Goal: Task Accomplishment & Management: Manage account settings

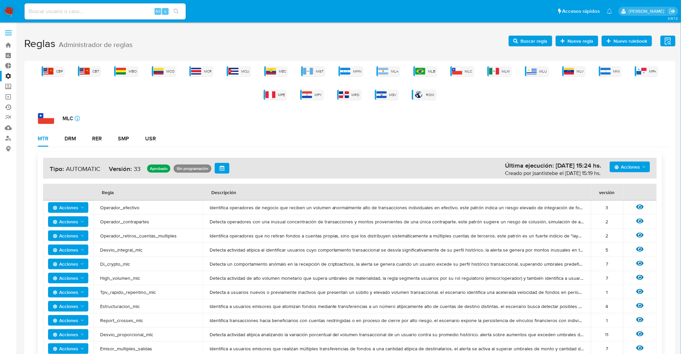
click at [8, 107] on link "Ejecuciones automáticas" at bounding box center [40, 107] width 80 height 10
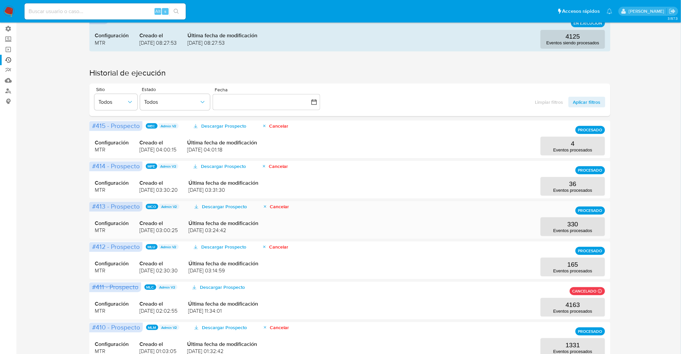
scroll to position [89, 0]
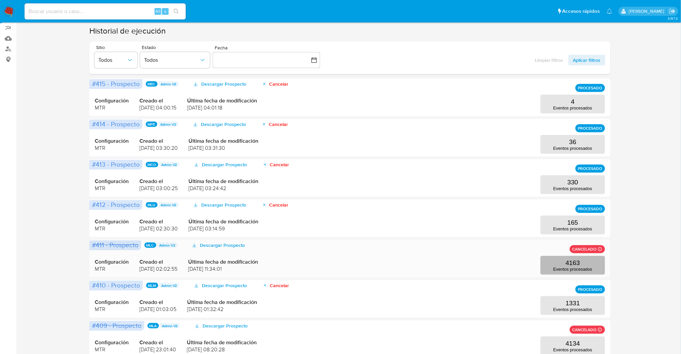
click at [581, 272] on button "4163 Eventos procesados" at bounding box center [573, 265] width 65 height 19
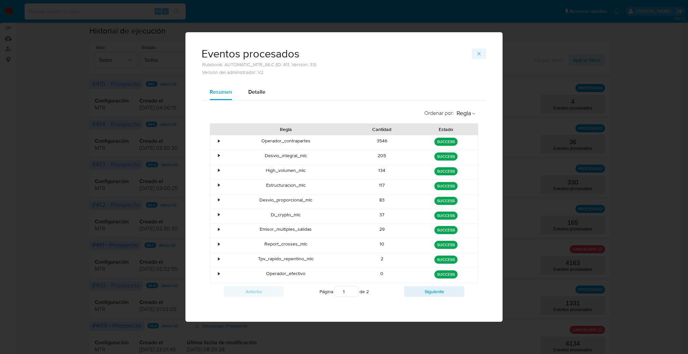
click at [481, 51] on icon "button" at bounding box center [478, 53] width 5 height 5
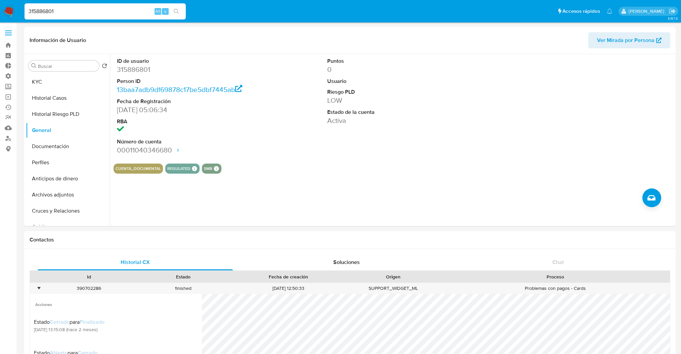
select select "10"
click at [7, 78] on label "Administración" at bounding box center [40, 76] width 80 height 10
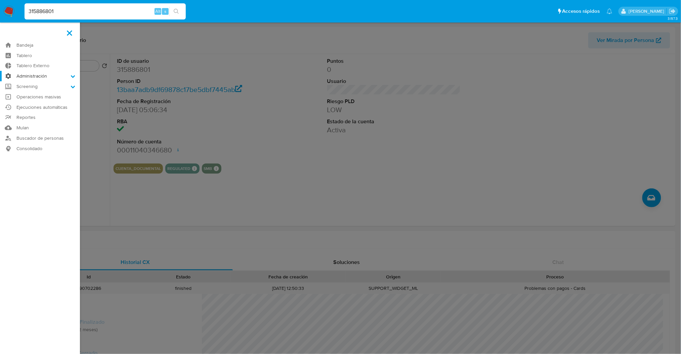
click at [0, 0] on input "Administración" at bounding box center [0, 0] width 0 height 0
click at [30, 83] on link "Reglas" at bounding box center [40, 85] width 80 height 8
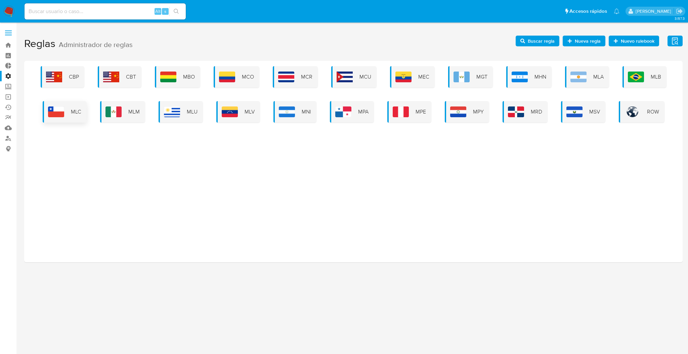
click at [71, 115] on span "MLC" at bounding box center [76, 111] width 10 height 7
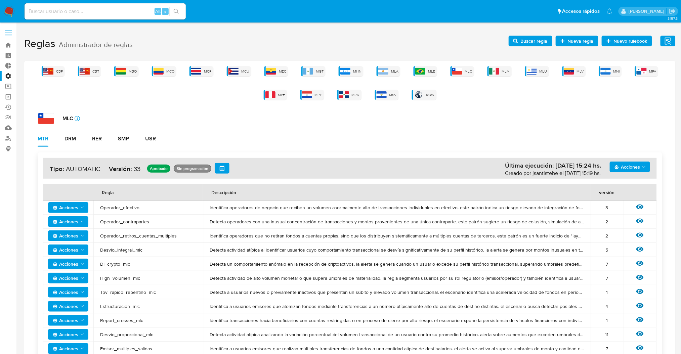
click at [531, 41] on span "Buscar regla" at bounding box center [534, 41] width 27 height 11
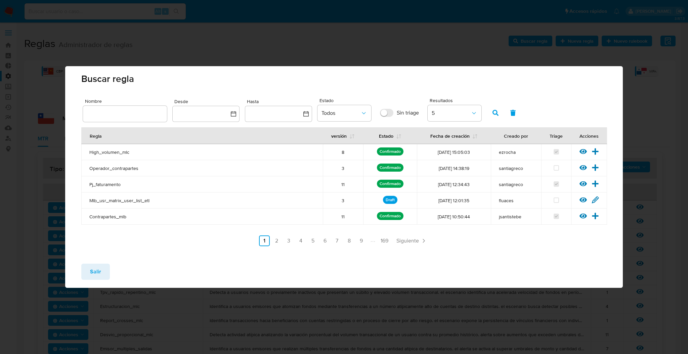
click at [126, 120] on div at bounding box center [125, 114] width 84 height 16
click at [124, 114] on input "text" at bounding box center [125, 114] width 84 height 9
click at [491, 108] on button "button" at bounding box center [495, 113] width 17 height 16
click at [148, 108] on div "desvio_inte" at bounding box center [125, 114] width 84 height 16
drag, startPoint x: 148, startPoint y: 108, endPoint x: 144, endPoint y: 115, distance: 8.3
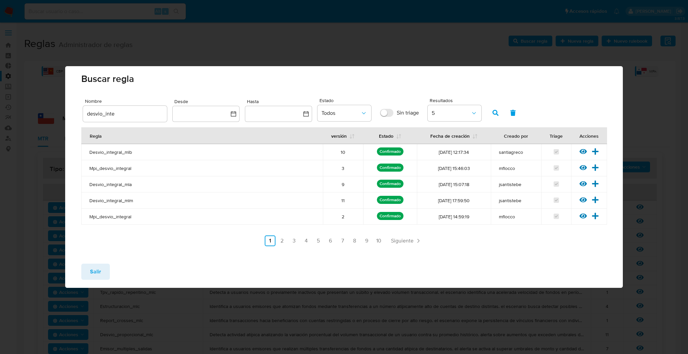
click at [146, 111] on div "desvio_inte" at bounding box center [125, 114] width 84 height 16
click at [144, 115] on input "desvio_inte" at bounding box center [125, 114] width 84 height 9
type input "desvio_integral_mlc"
click at [488, 118] on button "button" at bounding box center [495, 113] width 17 height 16
click at [597, 151] on icon at bounding box center [595, 151] width 6 height 6
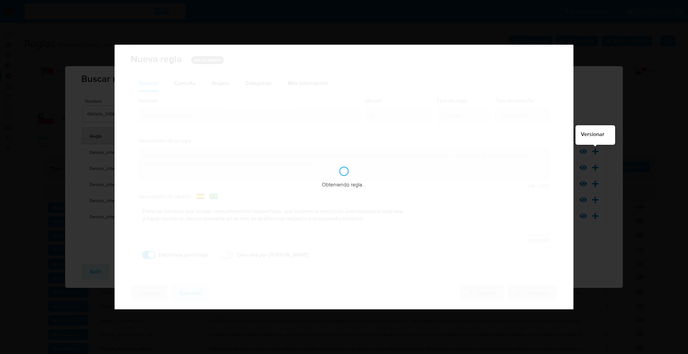
checkbox input "true"
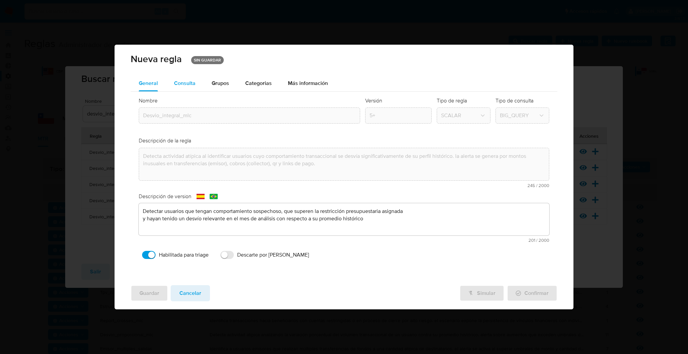
click at [179, 76] on div "Consulta" at bounding box center [185, 83] width 22 height 16
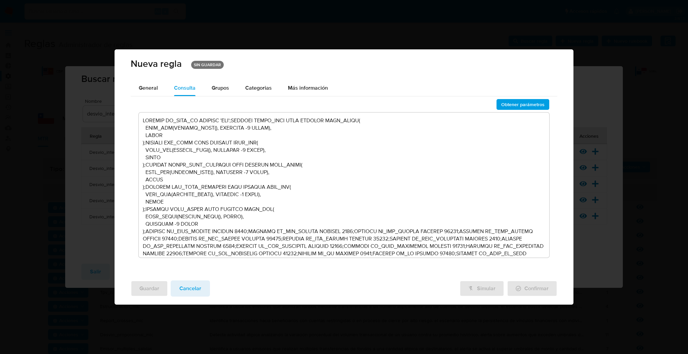
click at [206, 152] on textarea at bounding box center [344, 185] width 411 height 145
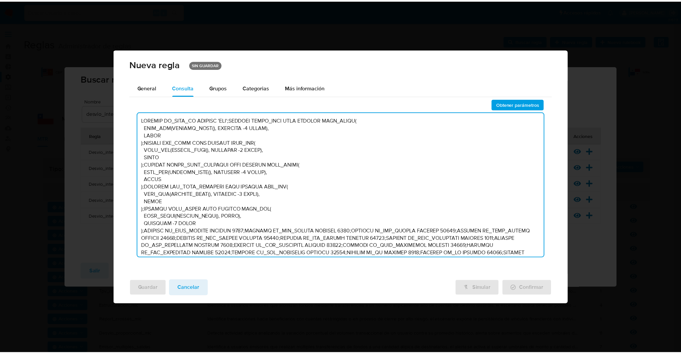
scroll to position [6925, 0]
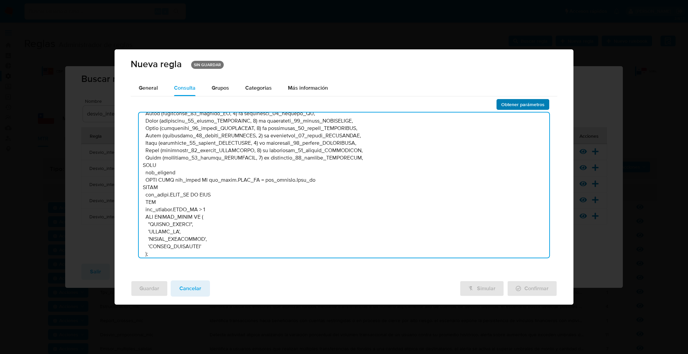
type textarea "DECLARE IN_SITE_ID DEFAULT 'MLC';DECLARE START_DATE DATE DEFAULT DATE_TRUNC( DA…"
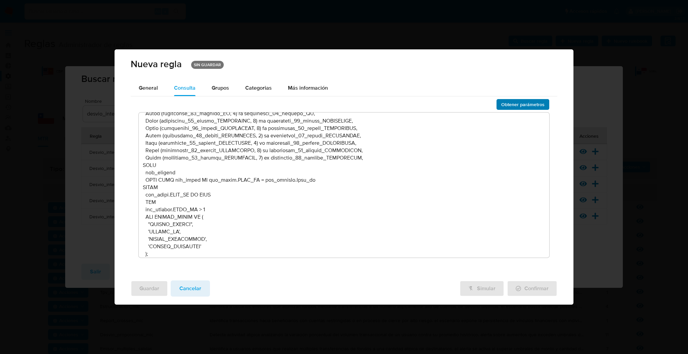
click at [517, 109] on span "Obtener parámetros" at bounding box center [522, 104] width 43 height 9
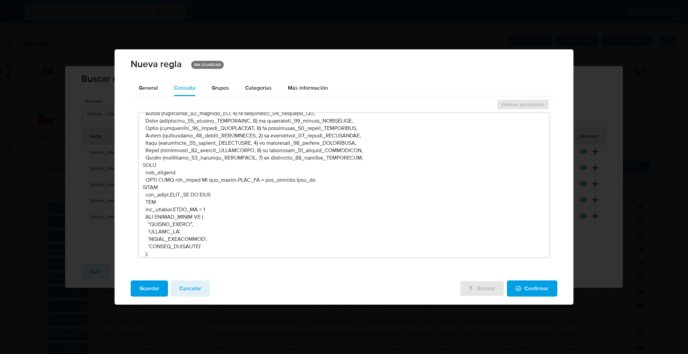
click at [143, 295] on span "Guardar" at bounding box center [149, 288] width 20 height 15
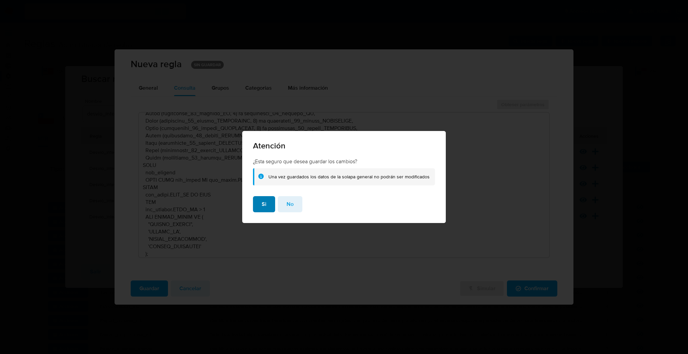
click at [265, 206] on span "Si" at bounding box center [264, 204] width 5 height 15
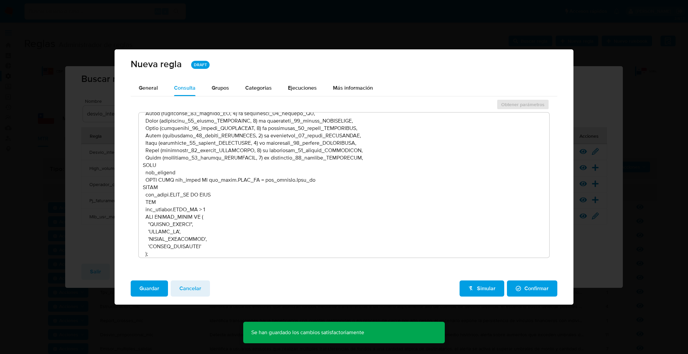
click at [537, 289] on span "Confirmar" at bounding box center [532, 288] width 33 height 15
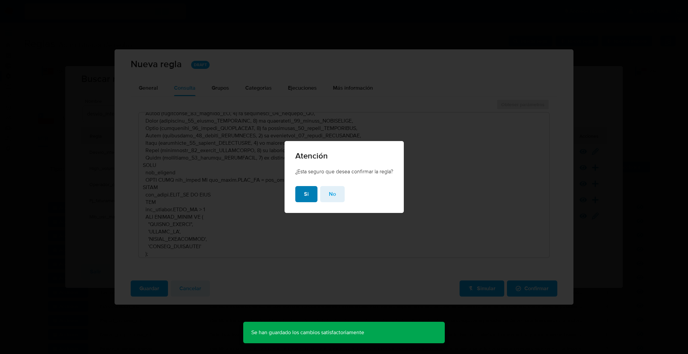
click at [299, 195] on button "Si" at bounding box center [306, 194] width 22 height 16
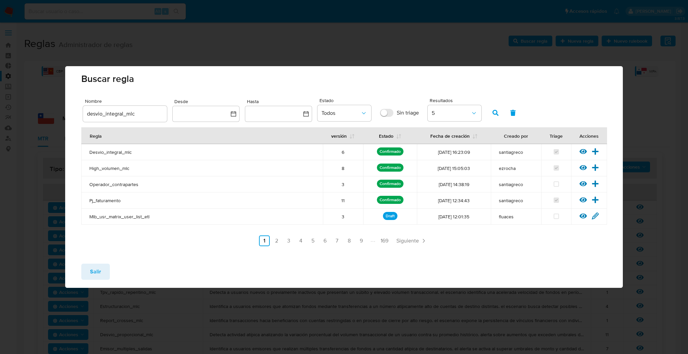
click at [93, 278] on span "Salir" at bounding box center [95, 271] width 11 height 15
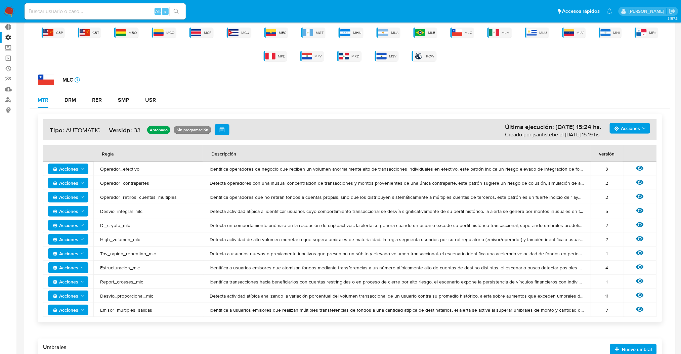
scroll to position [0, 0]
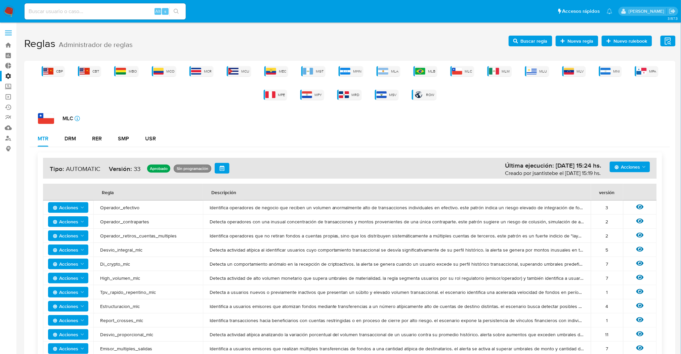
click at [631, 159] on div "Acciones Última ejecución: 04/09/2025 15:24 hs. Creado por jsantistebe el 04/09…" at bounding box center [350, 168] width 614 height 21
click at [633, 171] on span "Acciones" at bounding box center [627, 167] width 26 height 11
click at [635, 184] on button "Agregar reglas" at bounding box center [629, 184] width 60 height 16
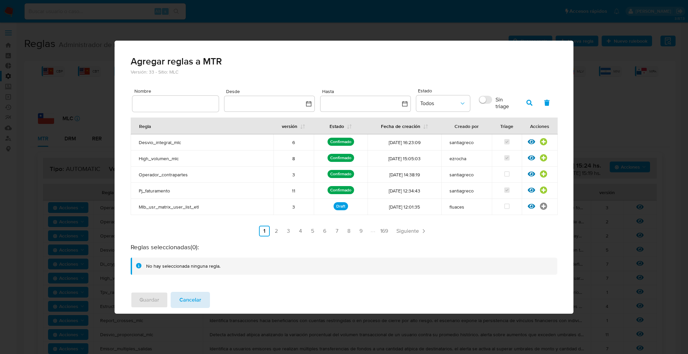
click at [203, 300] on button "Cancelar" at bounding box center [190, 300] width 39 height 16
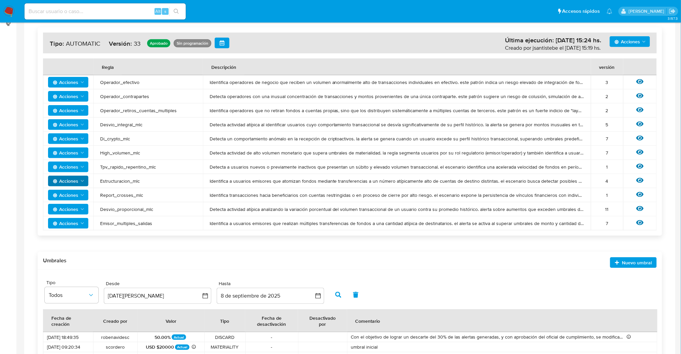
scroll to position [74, 0]
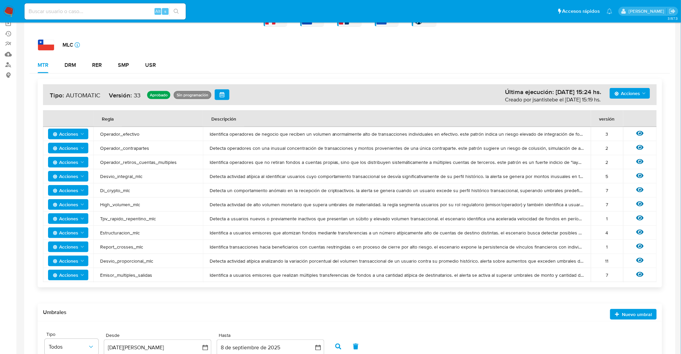
click at [73, 206] on span "Acciones" at bounding box center [66, 204] width 26 height 11
click at [71, 223] on button "Deshabilitar" at bounding box center [68, 221] width 60 height 16
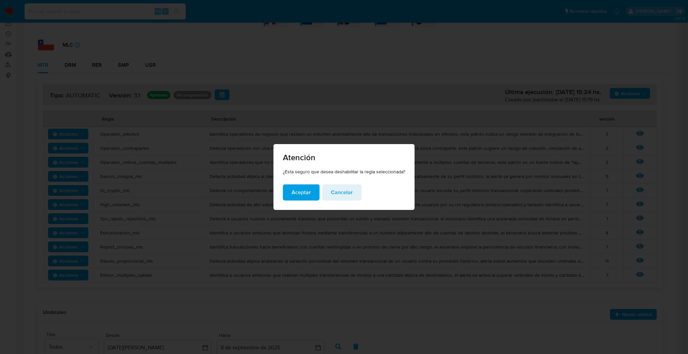
click at [297, 192] on span "Aceptar" at bounding box center [301, 192] width 19 height 15
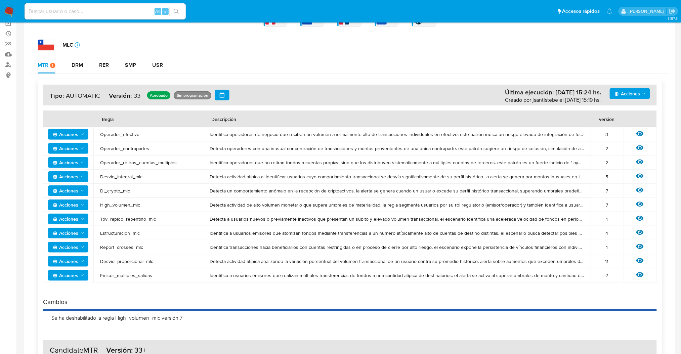
click at [77, 174] on span "Acciones" at bounding box center [66, 176] width 26 height 11
click at [76, 190] on button "Deshabilitar" at bounding box center [68, 193] width 60 height 16
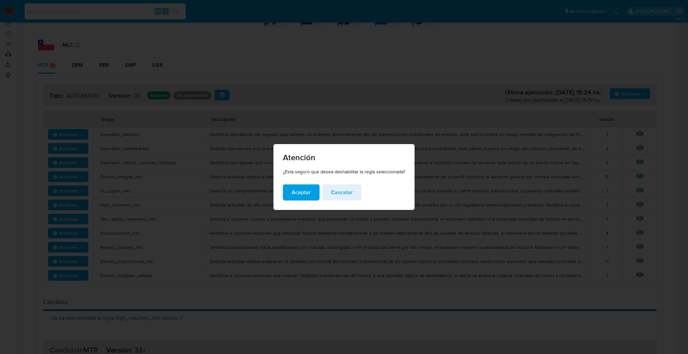
drag, startPoint x: 302, startPoint y: 195, endPoint x: 158, endPoint y: 158, distance: 149.0
click at [301, 195] on span "Aceptar" at bounding box center [301, 192] width 19 height 15
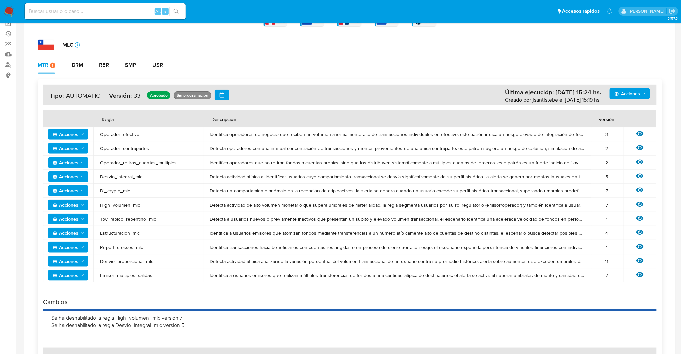
click at [83, 149] on icon "Acciones" at bounding box center [82, 148] width 5 height 5
click at [76, 162] on button "Deshabilitar" at bounding box center [68, 165] width 60 height 16
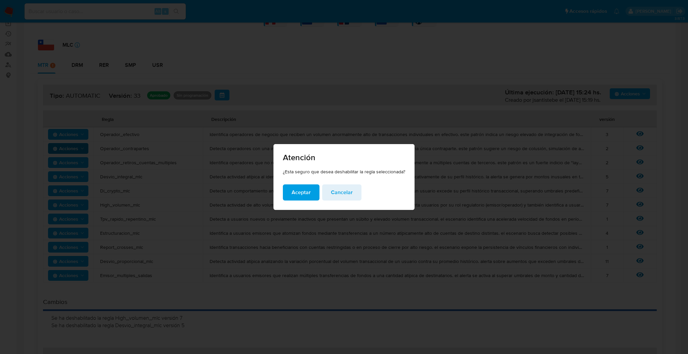
click at [299, 188] on span "Aceptar" at bounding box center [301, 192] width 19 height 15
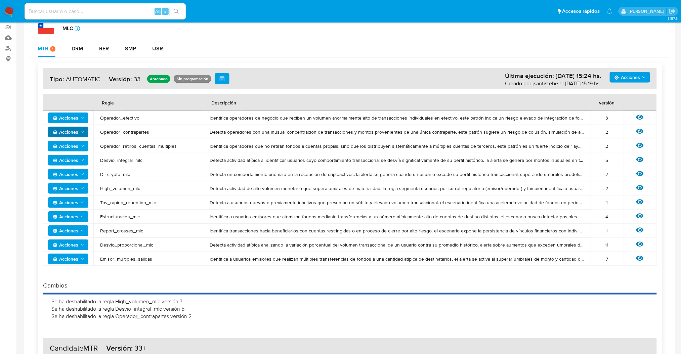
scroll to position [119, 0]
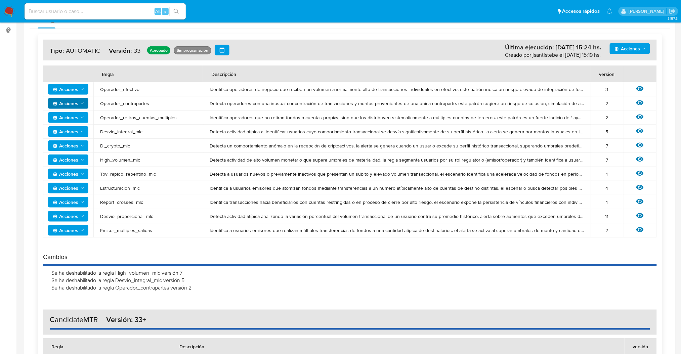
click at [636, 46] on span "Acciones" at bounding box center [627, 48] width 26 height 11
click at [616, 68] on button "Agregar reglas" at bounding box center [629, 65] width 60 height 16
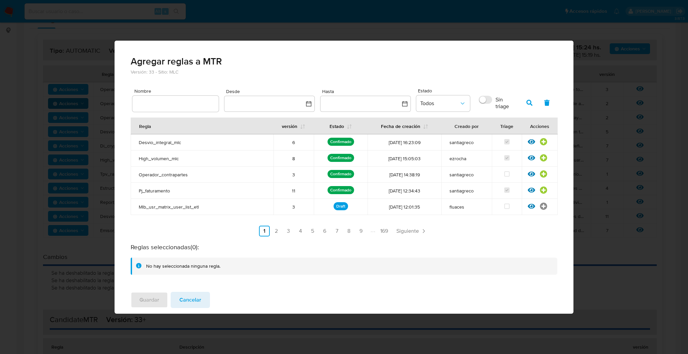
drag, startPoint x: 550, startPoint y: 136, endPoint x: 545, endPoint y: 139, distance: 5.9
click at [549, 136] on td "Ver regla Agregar regla" at bounding box center [540, 142] width 36 height 16
click at [544, 140] on icon at bounding box center [543, 141] width 7 height 7
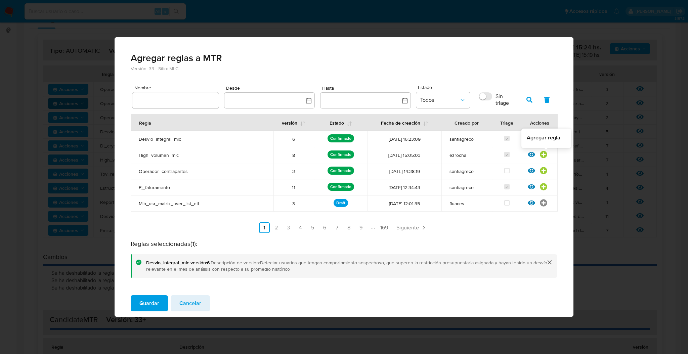
click at [544, 157] on icon at bounding box center [543, 154] width 7 height 7
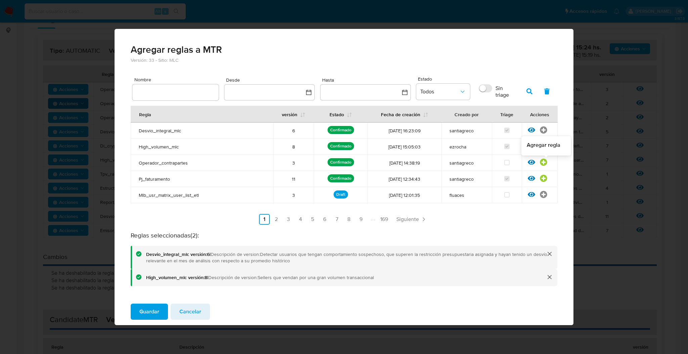
click at [544, 164] on icon at bounding box center [543, 162] width 7 height 7
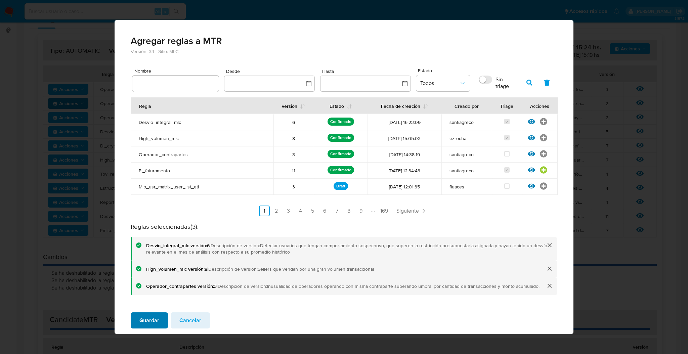
click at [154, 316] on span "Guardar" at bounding box center [149, 320] width 20 height 15
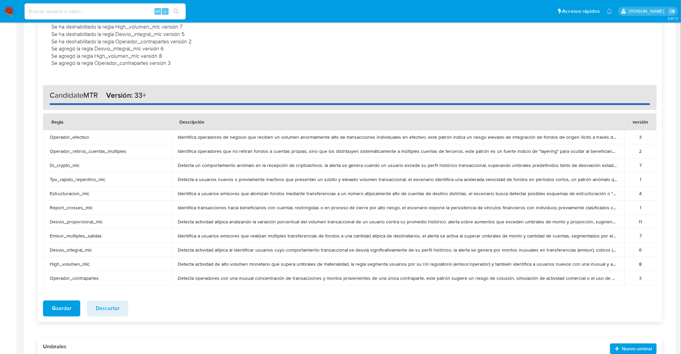
scroll to position [489, 0]
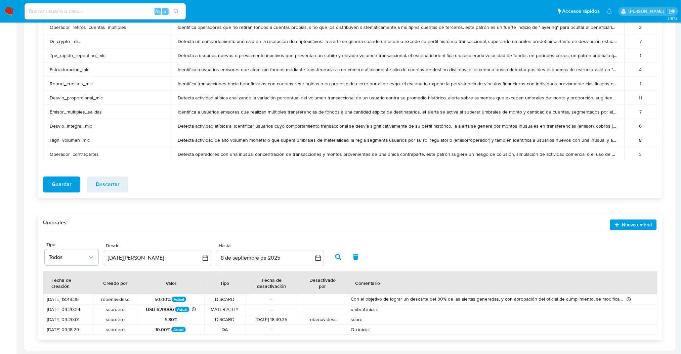
click at [53, 181] on span "Guardar" at bounding box center [62, 184] width 20 height 15
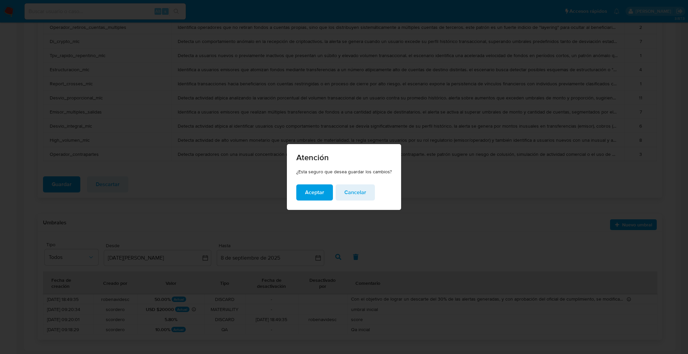
click at [309, 189] on span "Aceptar" at bounding box center [314, 192] width 19 height 15
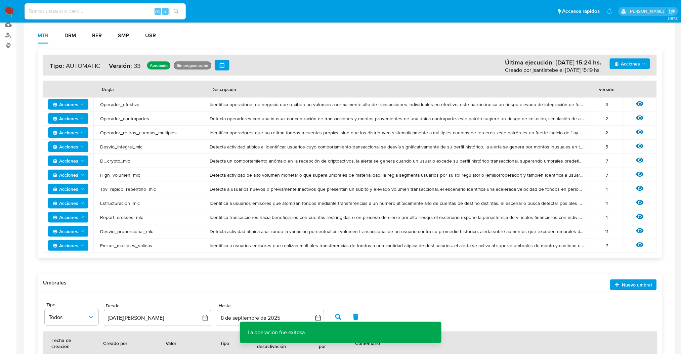
scroll to position [163, 0]
